Goal: Find specific page/section: Find specific page/section

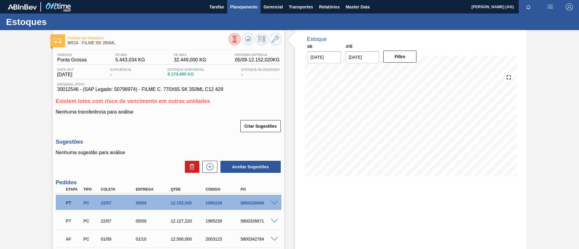
click at [233, 7] on span "Planejamento" at bounding box center [243, 6] width 27 height 7
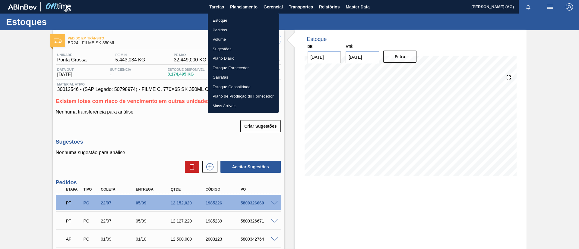
click at [235, 19] on li "Estoque" at bounding box center [243, 21] width 71 height 10
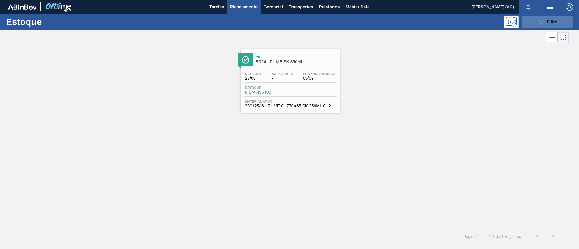
click at [538, 24] on icon "089F7B8B-B2A5-4AFE-B5C0-19BA573D28AC" at bounding box center [540, 21] width 7 height 7
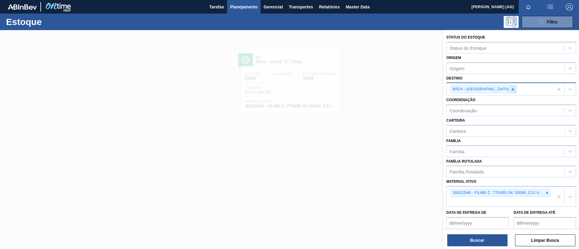
click at [511, 89] on icon at bounding box center [513, 89] width 4 height 4
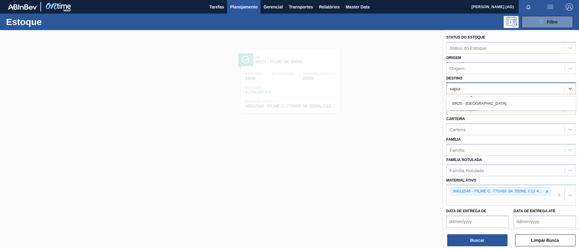
type input "sapuca"
click at [489, 103] on div "BR20 - [GEOGRAPHIC_DATA]" at bounding box center [511, 103] width 130 height 11
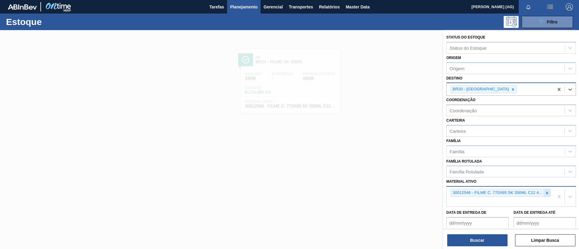
click at [546, 192] on icon at bounding box center [547, 193] width 2 height 2
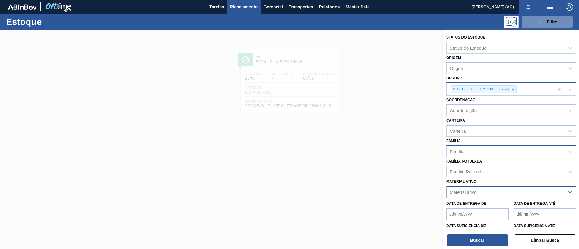
click at [489, 153] on div "Família" at bounding box center [506, 151] width 118 height 9
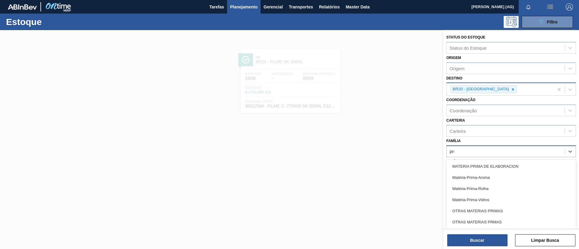
type input "prefo"
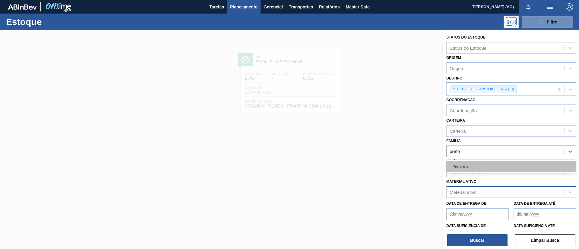
click at [485, 165] on div "Preforma" at bounding box center [511, 166] width 130 height 11
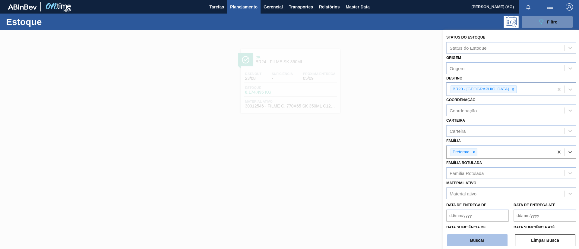
click at [491, 238] on button "Buscar" at bounding box center [477, 241] width 60 height 12
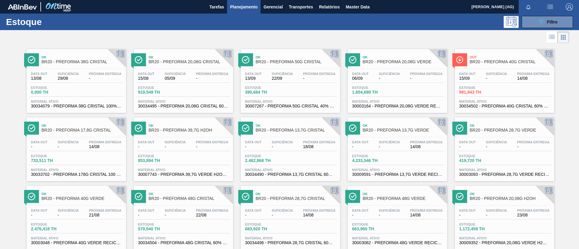
click at [466, 56] on div at bounding box center [459, 59] width 15 height 13
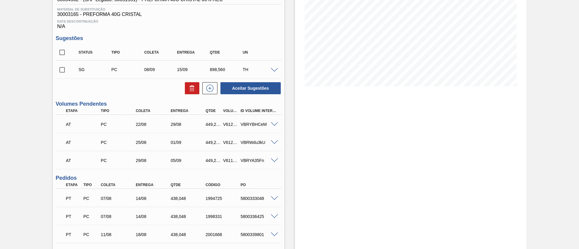
scroll to position [90, 0]
click at [274, 198] on span at bounding box center [274, 198] width 7 height 5
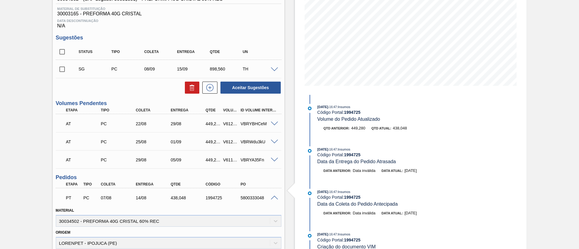
click at [270, 198] on div at bounding box center [275, 197] width 12 height 5
click at [273, 198] on span at bounding box center [274, 198] width 7 height 5
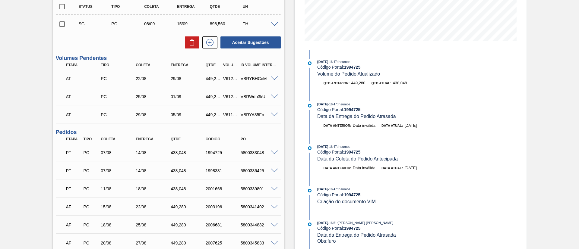
scroll to position [181, 0]
